Goal: Task Accomplishment & Management: Use online tool/utility

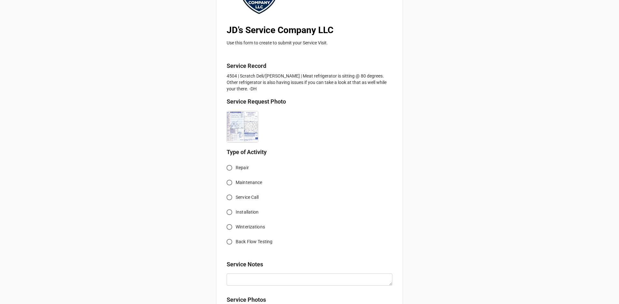
scroll to position [97, 0]
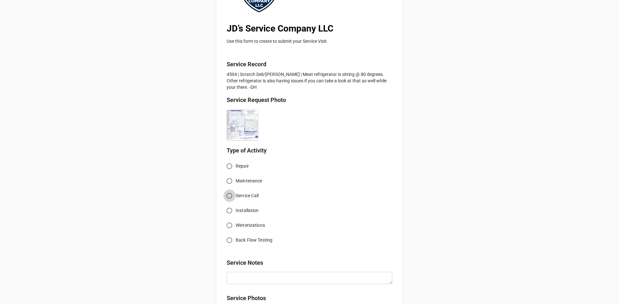
click at [228, 197] on input "Service Call" at bounding box center [229, 196] width 13 height 13
radio input "true"
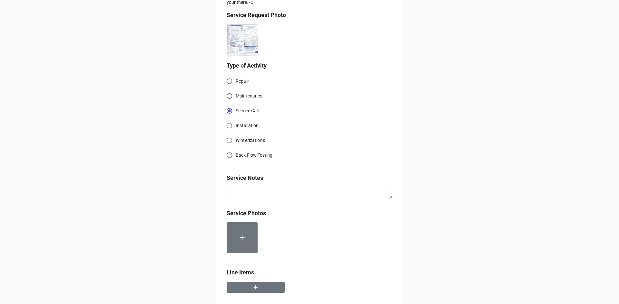
scroll to position [193, 0]
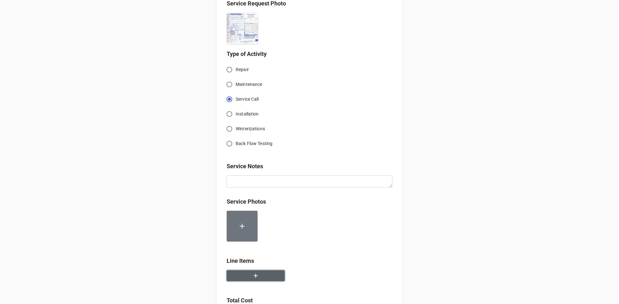
click at [266, 277] on button "button" at bounding box center [256, 276] width 58 height 11
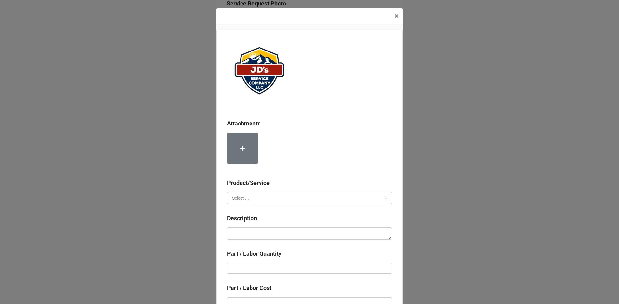
click at [284, 200] on input "text" at bounding box center [309, 199] width 164 height 12
click at [272, 212] on div "Services" at bounding box center [309, 210] width 164 height 12
click at [282, 235] on textarea at bounding box center [309, 234] width 165 height 12
paste textarea "11:30am-1:30pm; Troubleshoot countertop cooler and sandwich make table. Identif…"
type textarea "x"
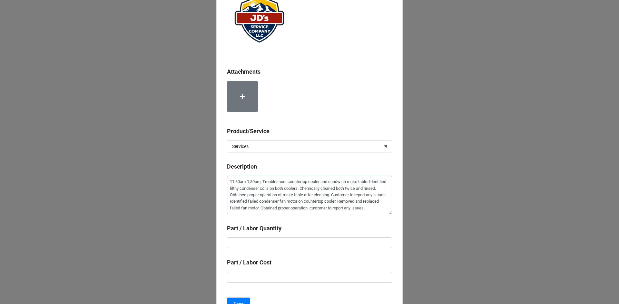
scroll to position [64, 0]
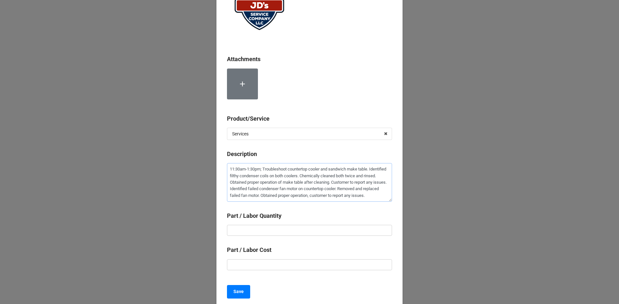
type textarea "11:30am-1:30pm; Troubleshoot countertop cooler and sandwich make table. Identif…"
click at [330, 232] on input "text" at bounding box center [309, 230] width 165 height 11
type textarea "x"
type input "2"
type textarea "x"
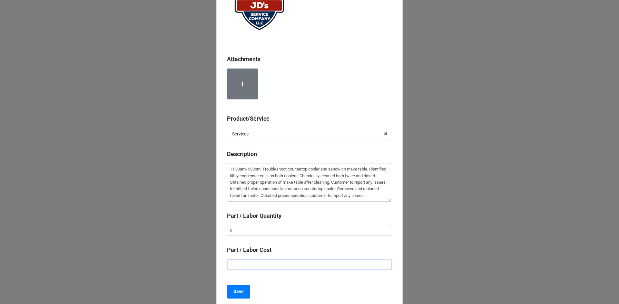
type input "$2.00"
type textarea "x"
type input "$22.00"
type textarea "x"
type input "$225.00"
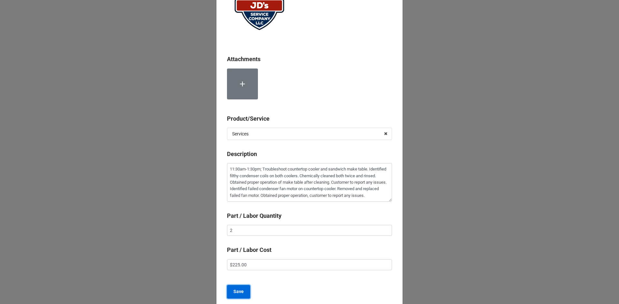
click at [234, 293] on b "Save" at bounding box center [238, 292] width 10 height 7
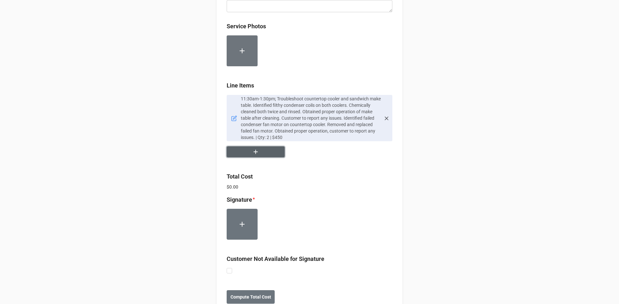
click at [262, 154] on button "button" at bounding box center [256, 152] width 58 height 11
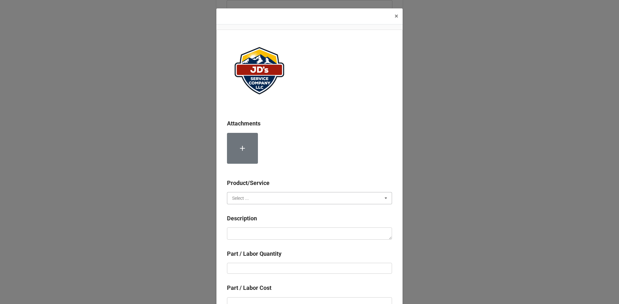
click at [258, 198] on input "text" at bounding box center [309, 199] width 164 height 12
click at [252, 220] on span "Material Cost" at bounding box center [245, 222] width 27 height 5
click at [253, 232] on textarea at bounding box center [309, 234] width 165 height 12
type textarea "x"
type textarea "C"
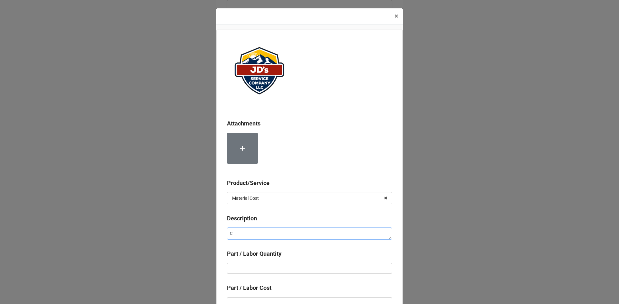
type textarea "x"
type textarea "Co"
type textarea "x"
type textarea "Con"
type textarea "x"
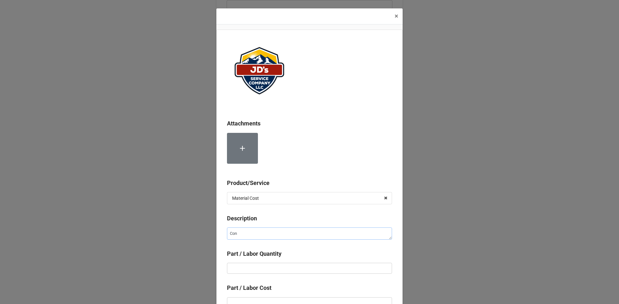
type textarea "Cond"
type textarea "x"
type textarea "Conde"
type textarea "x"
type textarea "Conden"
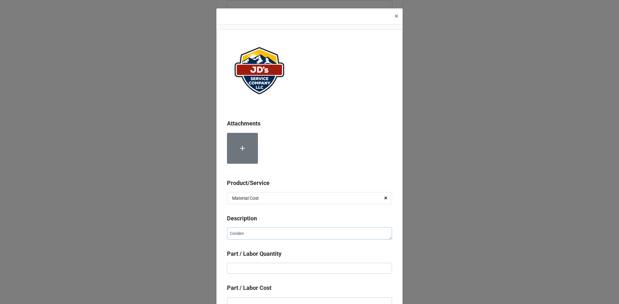
type textarea "x"
type textarea "Condens"
type textarea "x"
type textarea "Condense"
type textarea "x"
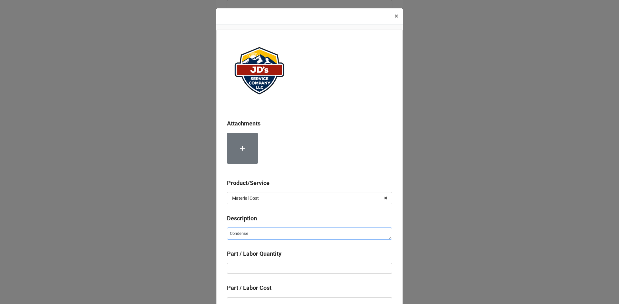
type textarea "Condenser"
type textarea "x"
type textarea "Condenser"
type textarea "x"
type textarea "Condenser C"
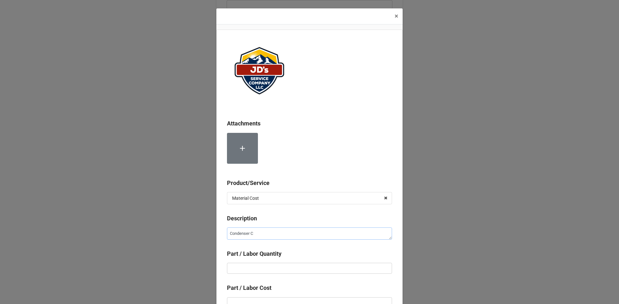
type textarea "x"
type textarea "Condenser Co"
type textarea "x"
type textarea "Condenser Coi"
type textarea "x"
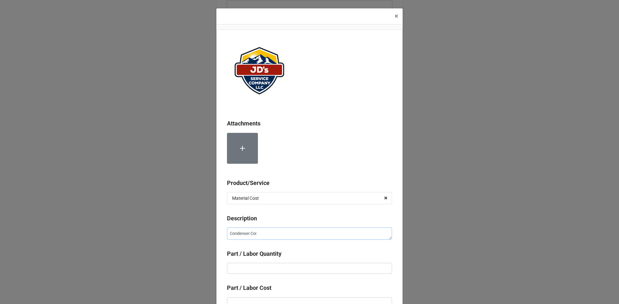
type textarea "Condenser Coil"
type textarea "x"
type textarea "Condenser Coil"
type textarea "x"
type textarea "Condenser Coil C"
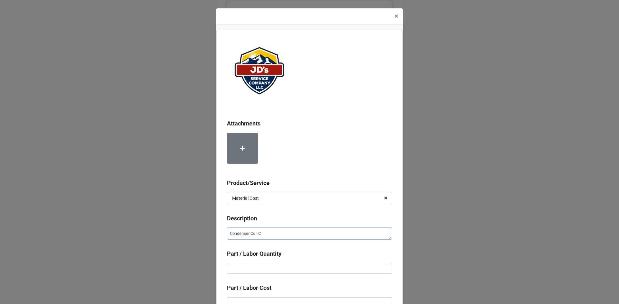
type textarea "x"
type textarea "Condenser Coil Cl"
type textarea "x"
type textarea "Condenser Coil Cle"
type textarea "x"
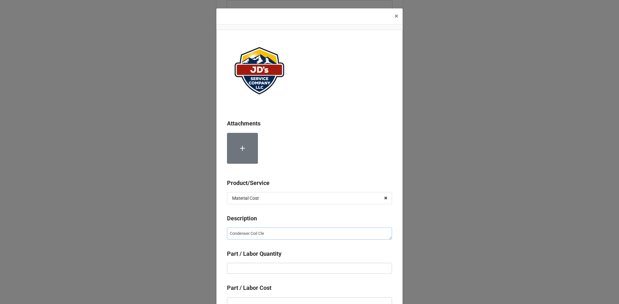
type textarea "Condenser Coil Clea"
type textarea "x"
type textarea "Condenser Coil Clean"
type textarea "x"
type textarea "Condenser Coil Cleane"
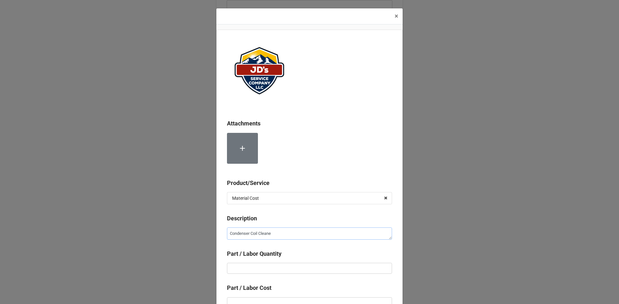
type textarea "x"
type textarea "Condenser Coil Cleaner"
click at [293, 270] on input "text" at bounding box center [309, 268] width 165 height 11
type textarea "x"
type input "2"
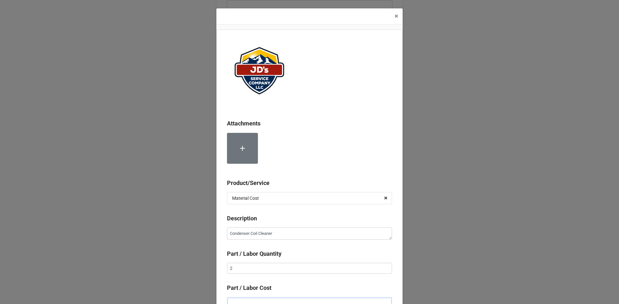
scroll to position [4, 0]
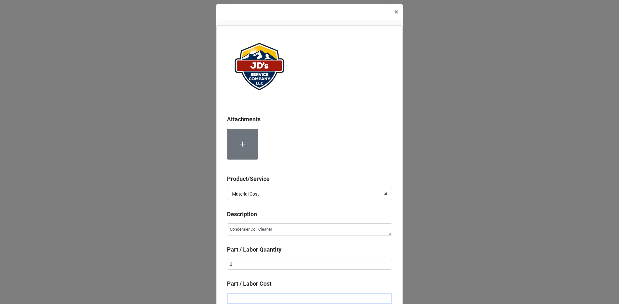
type textarea "x"
type input "$2.00"
type textarea "x"
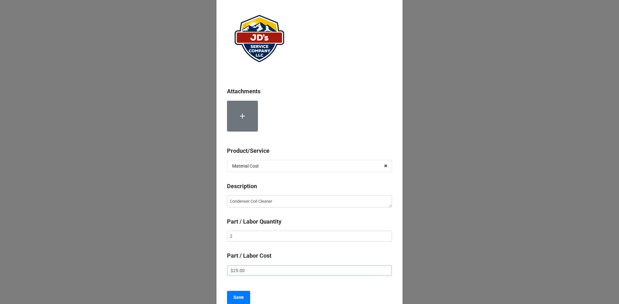
scroll to position [64, 0]
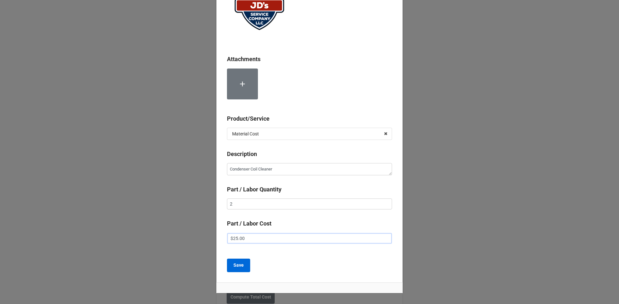
type input "$25.00"
click at [243, 268] on button "Save" at bounding box center [238, 266] width 23 height 14
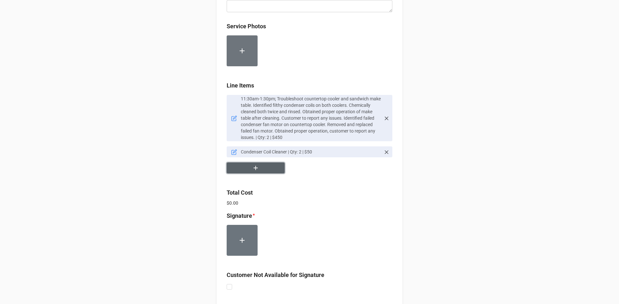
click at [261, 165] on button "button" at bounding box center [256, 168] width 58 height 11
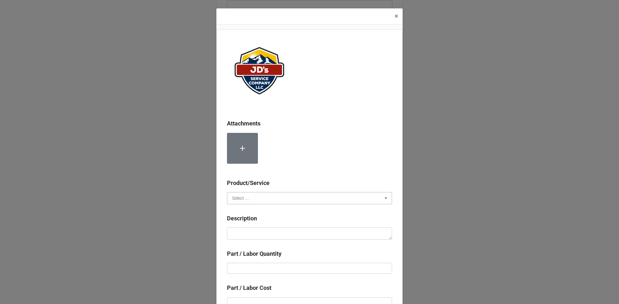
click at [258, 200] on input "text" at bounding box center [309, 199] width 164 height 12
click at [256, 220] on span "Material Cost" at bounding box center [245, 222] width 27 height 5
click at [255, 237] on textarea at bounding box center [309, 234] width 165 height 12
type textarea "x"
type textarea "C"
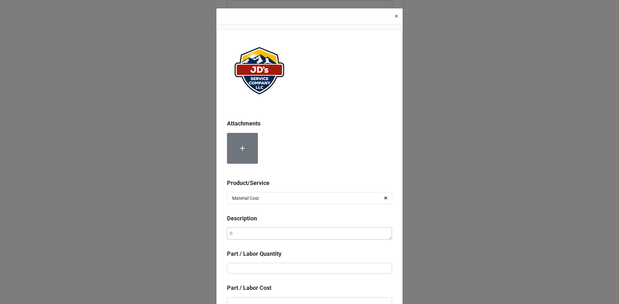
type textarea "x"
type textarea "Co"
type textarea "x"
type textarea "Com"
type textarea "x"
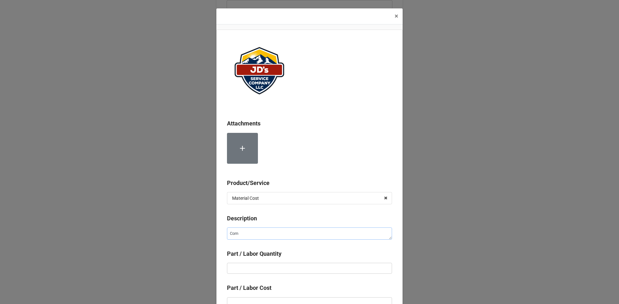
type textarea "Comp"
type textarea "x"
type textarea "Compr"
type textarea "x"
type textarea "Compre"
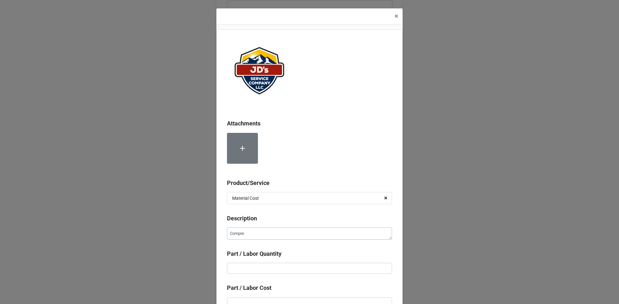
type textarea "x"
type textarea "Compres"
type textarea "x"
type textarea "Compress"
type textarea "x"
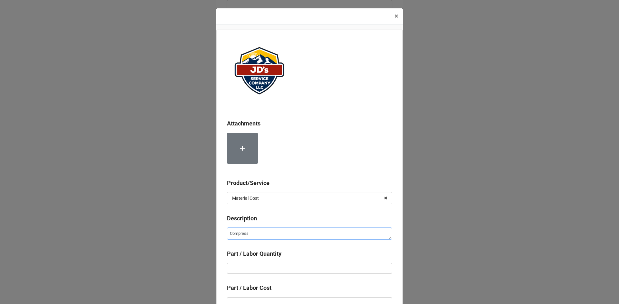
type textarea "Compresse"
type textarea "x"
type textarea "Compressed"
type textarea "x"
type textarea "Compressed"
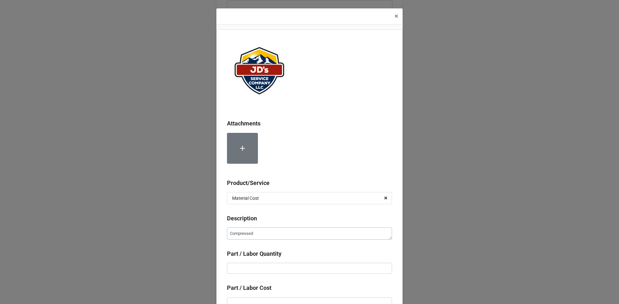
type textarea "x"
type textarea "Compressed N"
type textarea "x"
type textarea "Compressed Ni"
type textarea "x"
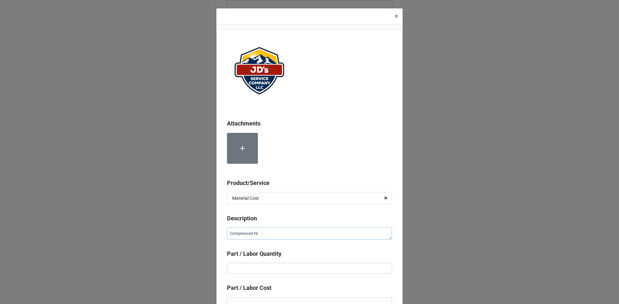
type textarea "Compressed Nit"
type textarea "x"
type textarea "Compressed Nitr"
type textarea "x"
type textarea "Compressed Nitro"
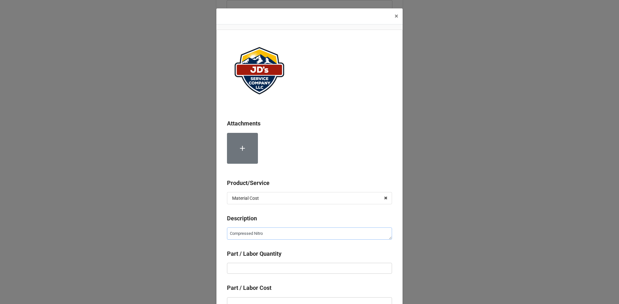
type textarea "x"
type textarea "Compressed Nitrog"
type textarea "x"
type textarea "Compressed Nitroge"
type textarea "x"
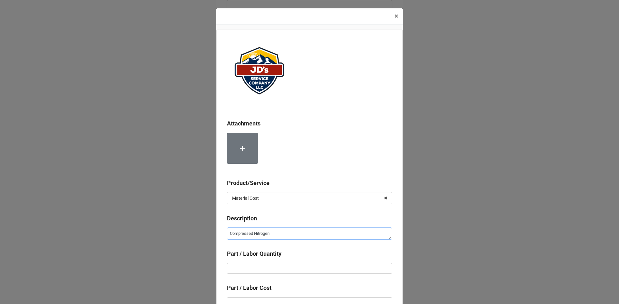
type textarea "Compressed Nitrogen"
type textarea "x"
type input "2"
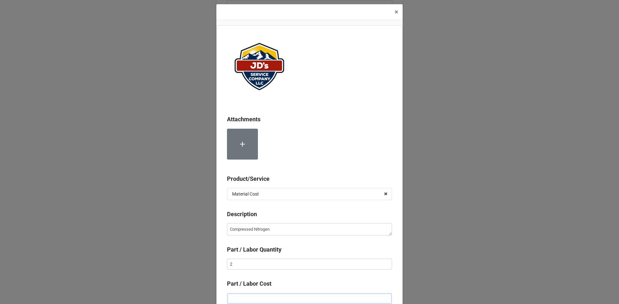
type textarea "x"
type input "$2.00"
type textarea "x"
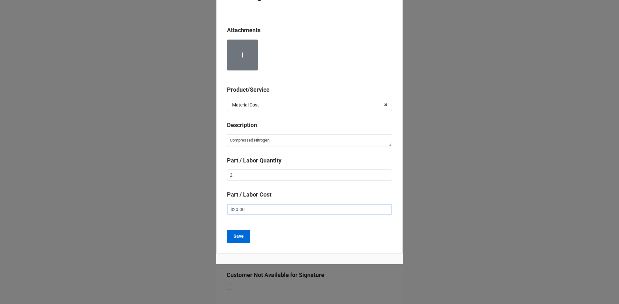
scroll to position [94, 0]
type input "$20.00"
click at [227, 234] on button "Save" at bounding box center [238, 237] width 23 height 14
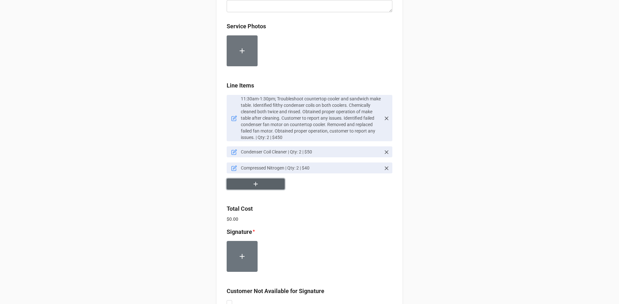
click at [265, 185] on button "button" at bounding box center [256, 184] width 58 height 11
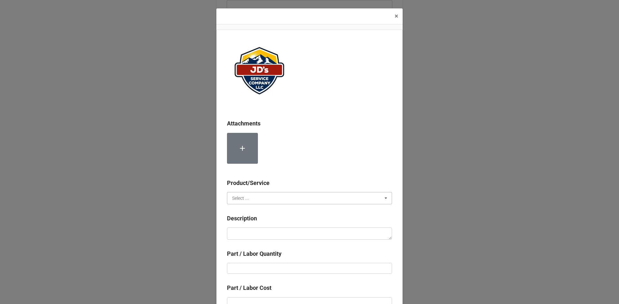
click at [261, 201] on input "text" at bounding box center [309, 199] width 164 height 12
click at [258, 222] on div "Material Cost" at bounding box center [309, 222] width 164 height 12
click at [254, 232] on textarea at bounding box center [309, 234] width 165 height 12
type textarea "x"
type textarea "C"
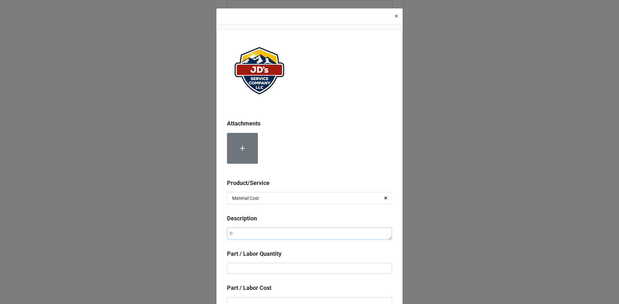
type textarea "x"
type textarea "Co"
type textarea "x"
type textarea "Con"
type textarea "x"
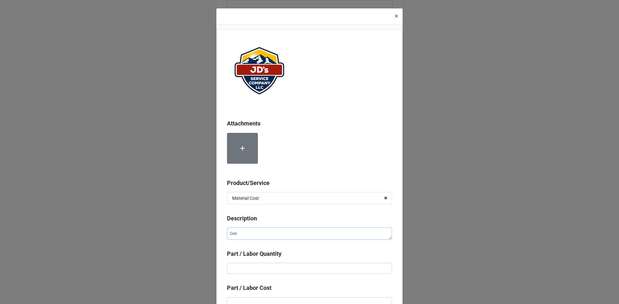
type textarea "Cond"
type textarea "x"
type textarea "Conde"
type textarea "x"
type textarea "Conden"
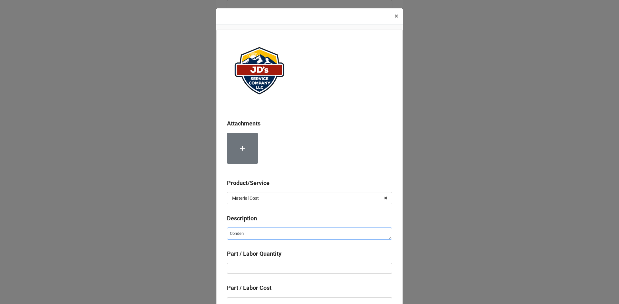
type textarea "x"
type textarea "Condens"
type textarea "x"
type textarea "Condense"
type textarea "x"
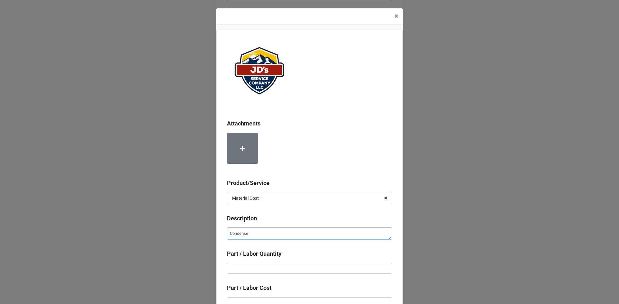
type textarea "Condenser"
type textarea "x"
type textarea "Condenser"
type textarea "x"
type textarea "Condenser F"
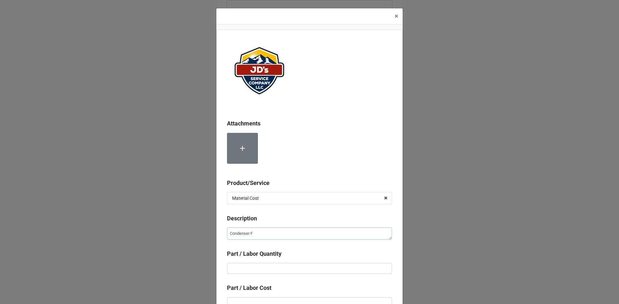
type textarea "x"
type textarea "Condenser FF"
type textarea "x"
type textarea "Condenser F"
type textarea "x"
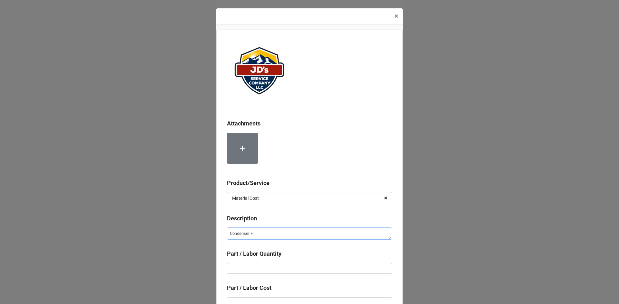
type textarea "Condenser Fa"
type textarea "x"
type textarea "Condenser Fan"
type textarea "x"
type textarea "Condenser Fan"
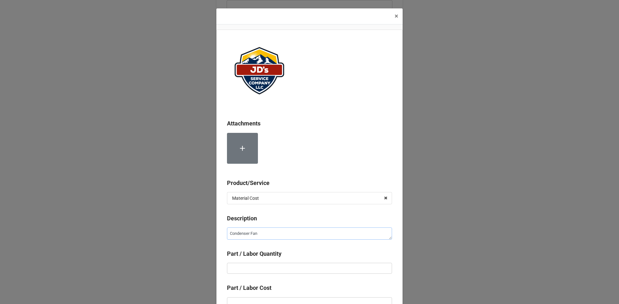
type textarea "x"
type textarea "Condenser Fan M"
type textarea "x"
type textarea "Condenser Fan Mo"
type textarea "x"
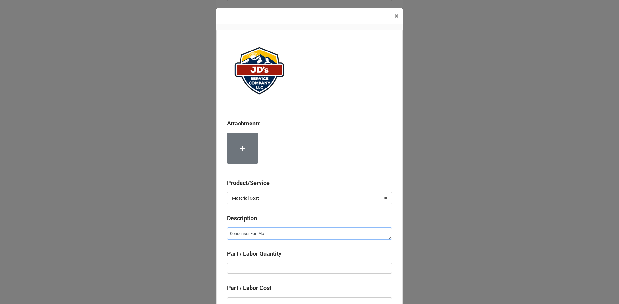
type textarea "Condenser Fan Mot"
type textarea "x"
type textarea "Condenser Fan Moto"
type textarea "x"
type textarea "Condenser Fan Motor"
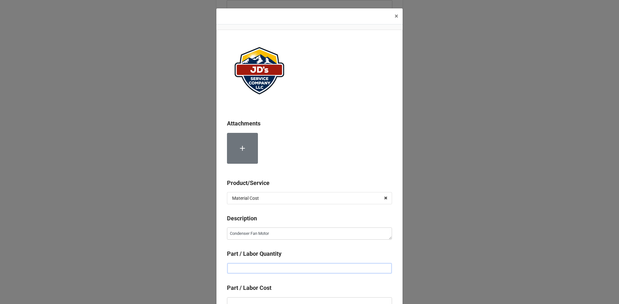
type textarea "x"
type input "1"
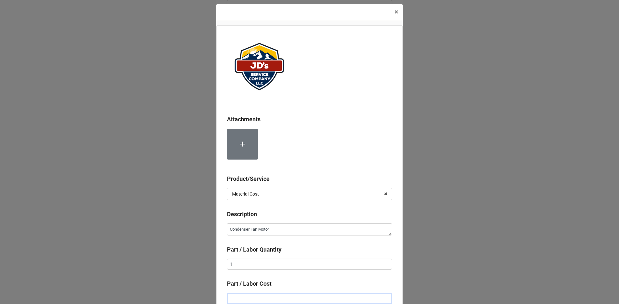
type textarea "x"
type input "$1.00"
type textarea "x"
type input "$14.00"
type textarea "x"
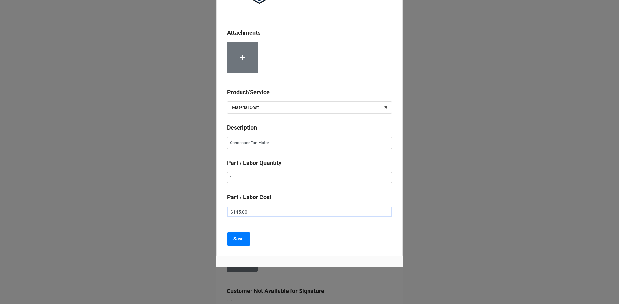
scroll to position [94, 0]
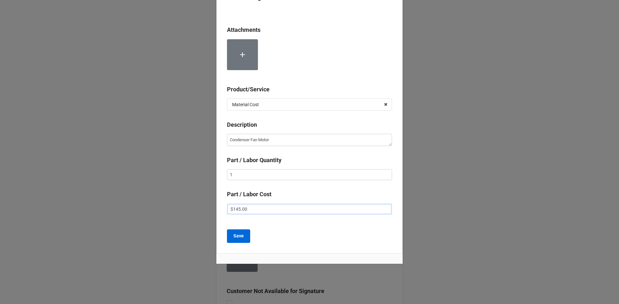
type input "$145.00"
click at [239, 236] on b "Save" at bounding box center [238, 236] width 10 height 7
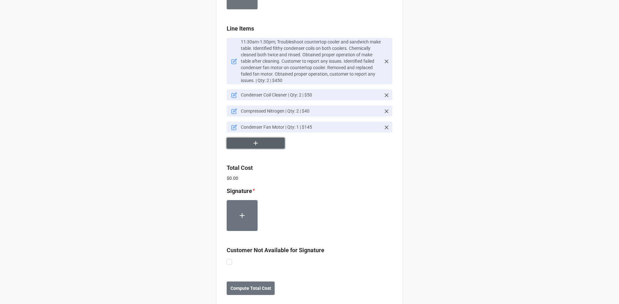
scroll to position [433, 0]
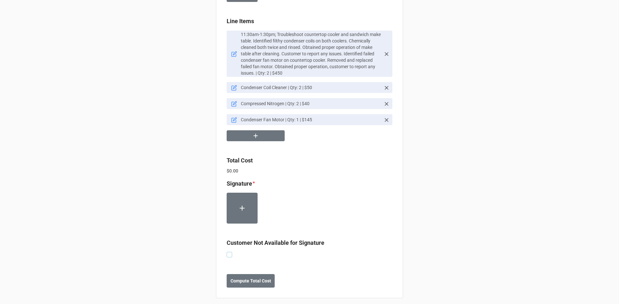
click at [228, 252] on label at bounding box center [229, 252] width 5 height 0
checkbox input "true"
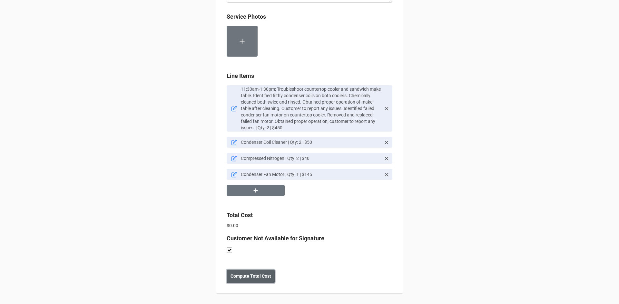
click at [263, 278] on b "Compute Total Cost" at bounding box center [250, 276] width 41 height 7
click at [236, 278] on b "Save" at bounding box center [238, 276] width 10 height 7
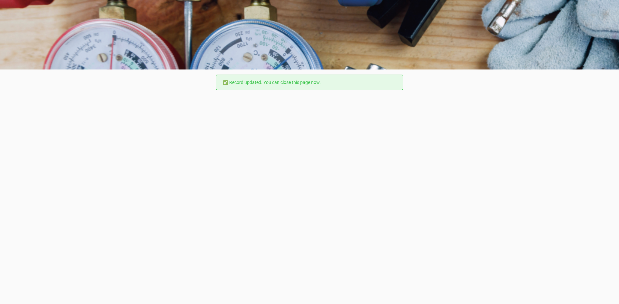
scroll to position [0, 0]
